Goal: Transaction & Acquisition: Purchase product/service

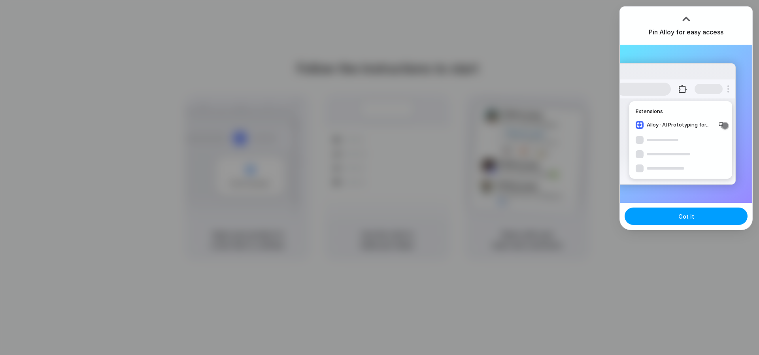
click at [679, 221] on button "Got it" at bounding box center [685, 215] width 123 height 17
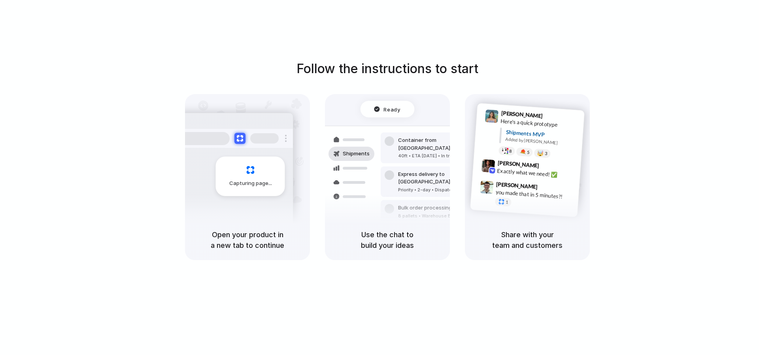
click at [504, 234] on h5 "Share with your team and customers" at bounding box center [527, 239] width 106 height 21
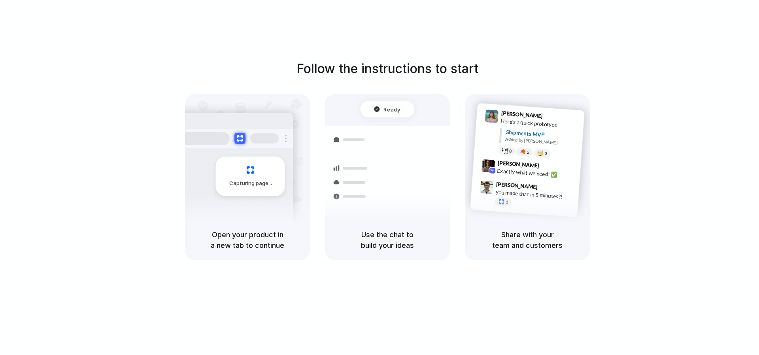
click at [373, 177] on div "Shipments" at bounding box center [346, 181] width 58 height 111
click at [366, 258] on div "Use the chat to build your ideas" at bounding box center [387, 240] width 125 height 40
click at [346, 222] on div "Shipments" at bounding box center [346, 181] width 58 height 111
click at [234, 217] on div "Capturing page" at bounding box center [233, 173] width 119 height 121
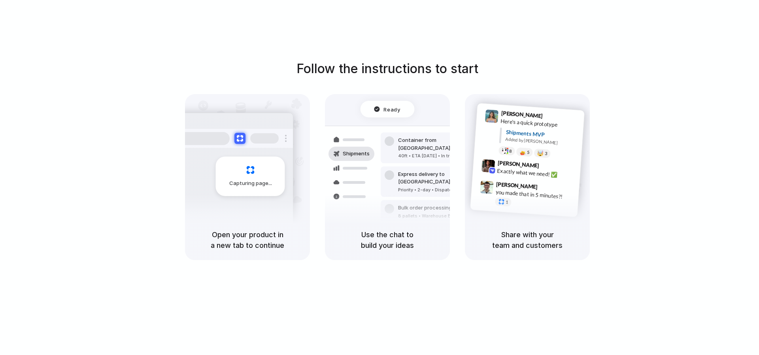
click at [379, 177] on div at bounding box center [379, 177] width 0 height 0
click at [557, 89] on div "Follow the instructions to start Capturing page Open your product in a new tab …" at bounding box center [387, 159] width 759 height 201
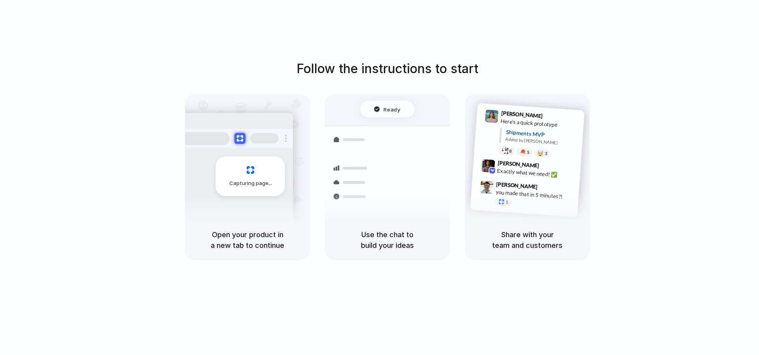
drag, startPoint x: 679, startPoint y: 29, endPoint x: 675, endPoint y: 32, distance: 4.2
click at [379, 177] on div at bounding box center [379, 177] width 0 height 0
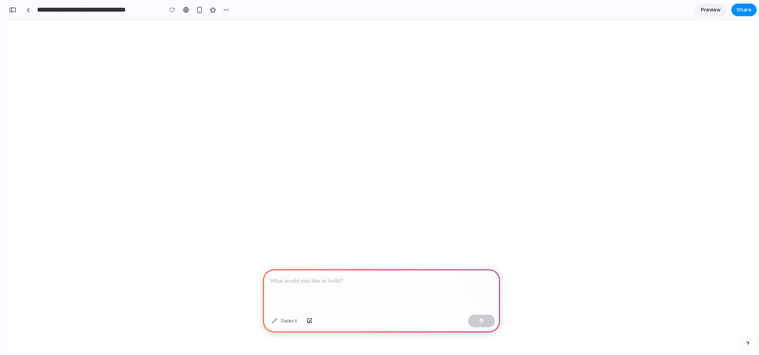
click at [356, 293] on div at bounding box center [381, 290] width 237 height 42
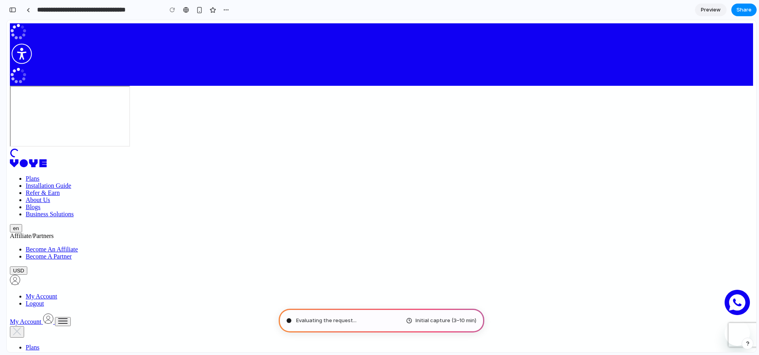
click at [425, 320] on span "Initial capture (3–10 min)" at bounding box center [445, 321] width 61 height 8
click at [391, 321] on div "Evaluating the request . Initial capture (3–10 min)" at bounding box center [382, 321] width 206 height 24
click at [377, 321] on div "Translating human wishes . Initial capture (3–10 min)" at bounding box center [382, 321] width 206 height 24
drag, startPoint x: 416, startPoint y: 320, endPoint x: 475, endPoint y: 320, distance: 59.3
click at [475, 320] on span "Initial capture (3–10 min)" at bounding box center [445, 321] width 61 height 8
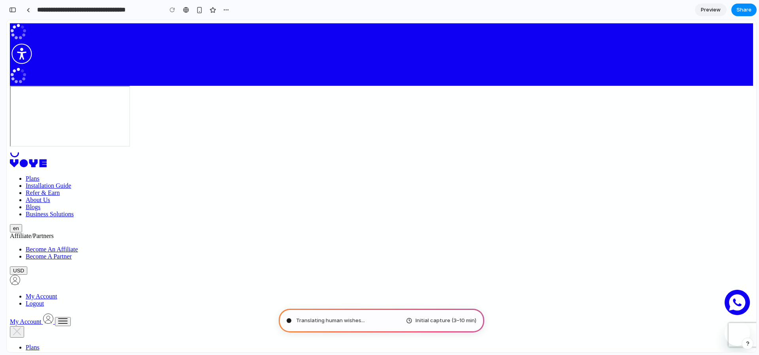
click at [408, 320] on div "Initial capture (3–10 min)" at bounding box center [441, 321] width 70 height 8
drag, startPoint x: 424, startPoint y: 342, endPoint x: 489, endPoint y: 323, distance: 68.4
click at [434, 318] on span "Initial capture (3–10 min)" at bounding box center [445, 321] width 61 height 8
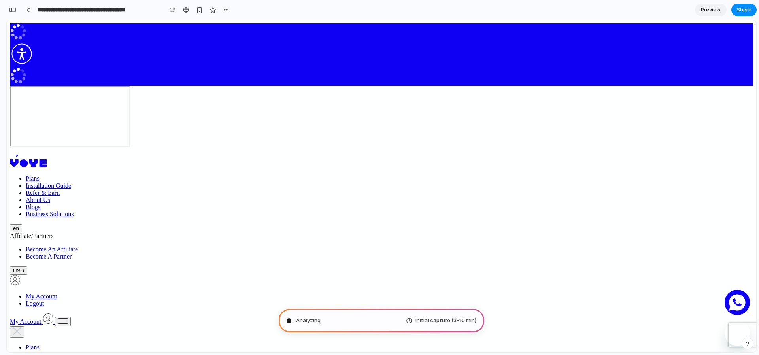
type input "**********"
